Goal: Navigation & Orientation: Find specific page/section

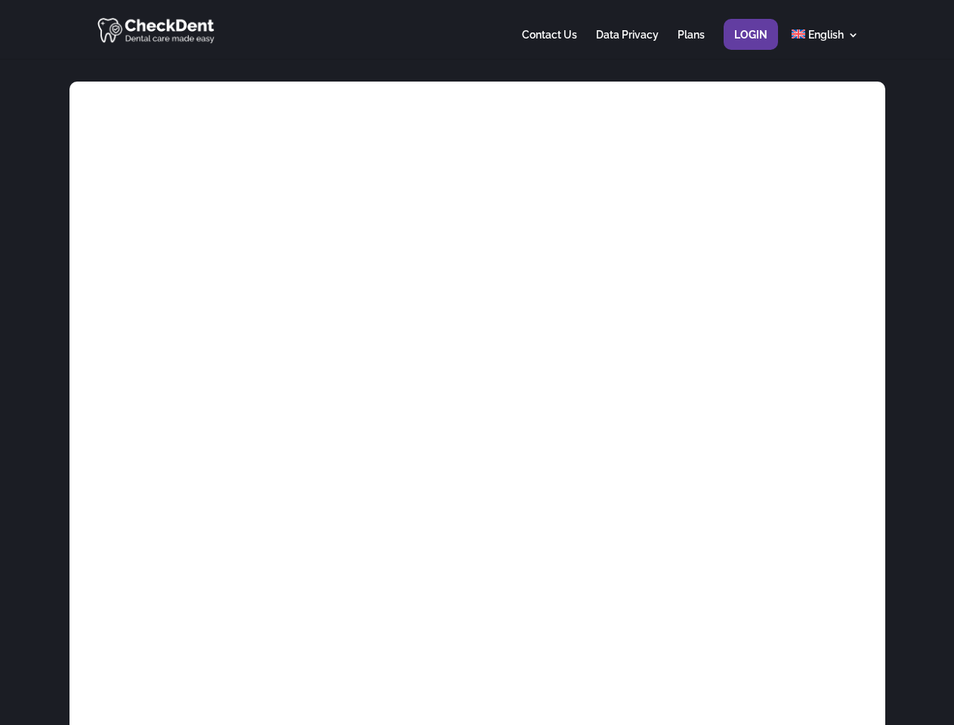
click at [476, 29] on div at bounding box center [476, 29] width 763 height 59
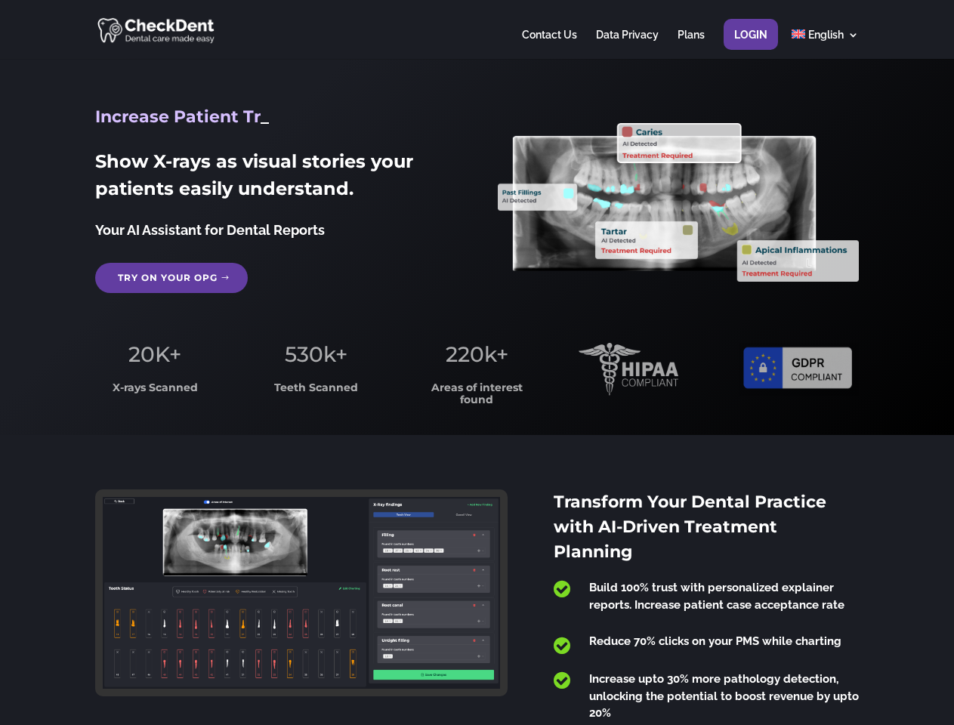
click at [476, 362] on span "220k+" at bounding box center [476, 354] width 63 height 26
click at [476, 29] on div at bounding box center [476, 29] width 763 height 59
